Goal: Transaction & Acquisition: Book appointment/travel/reservation

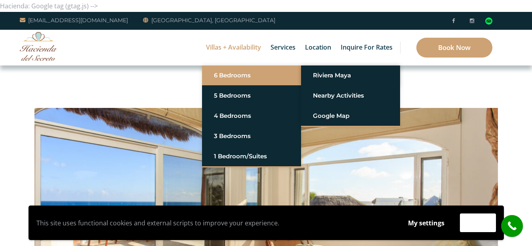
click at [239, 75] on link "6 Bedrooms" at bounding box center [251, 75] width 75 height 14
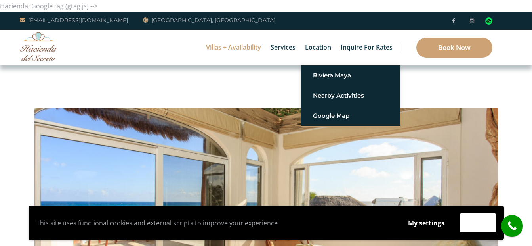
drag, startPoint x: 166, startPoint y: 46, endPoint x: 140, endPoint y: 1, distance: 52.2
click at [166, 45] on div "Villas + Availability 6 Bedrooms Casa del Secreto 5 Bedrooms Villa Sarita Villa…" at bounding box center [266, 48] width 532 height 36
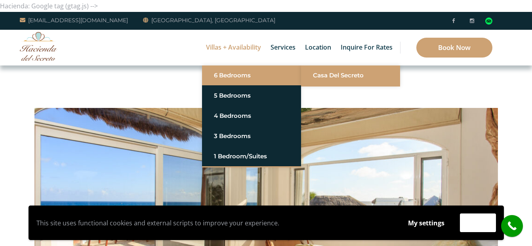
click at [323, 80] on link "Casa del Secreto" at bounding box center [350, 75] width 75 height 14
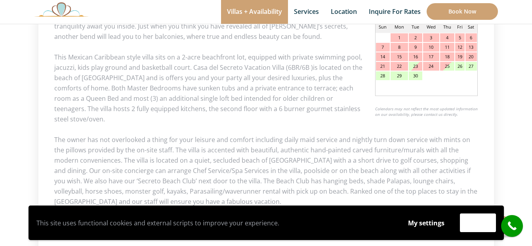
scroll to position [384, 0]
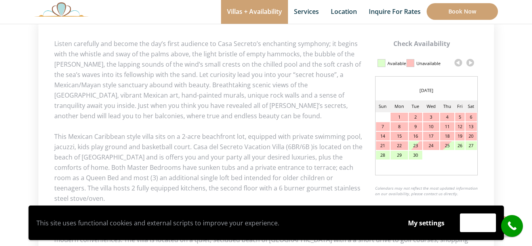
click at [469, 62] on link at bounding box center [470, 63] width 12 height 12
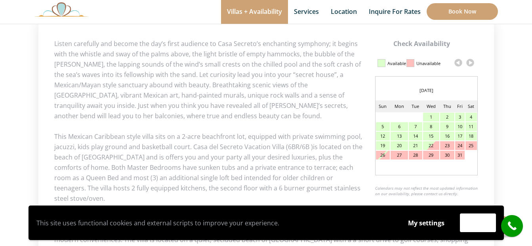
click at [469, 62] on link at bounding box center [470, 63] width 12 height 12
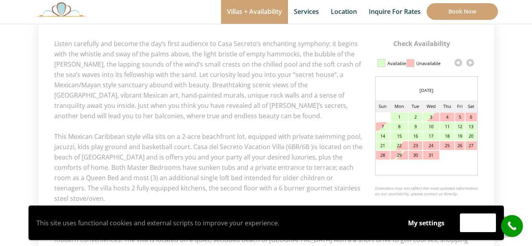
click at [469, 62] on link at bounding box center [470, 63] width 12 height 12
